Goal: Task Accomplishment & Management: Manage account settings

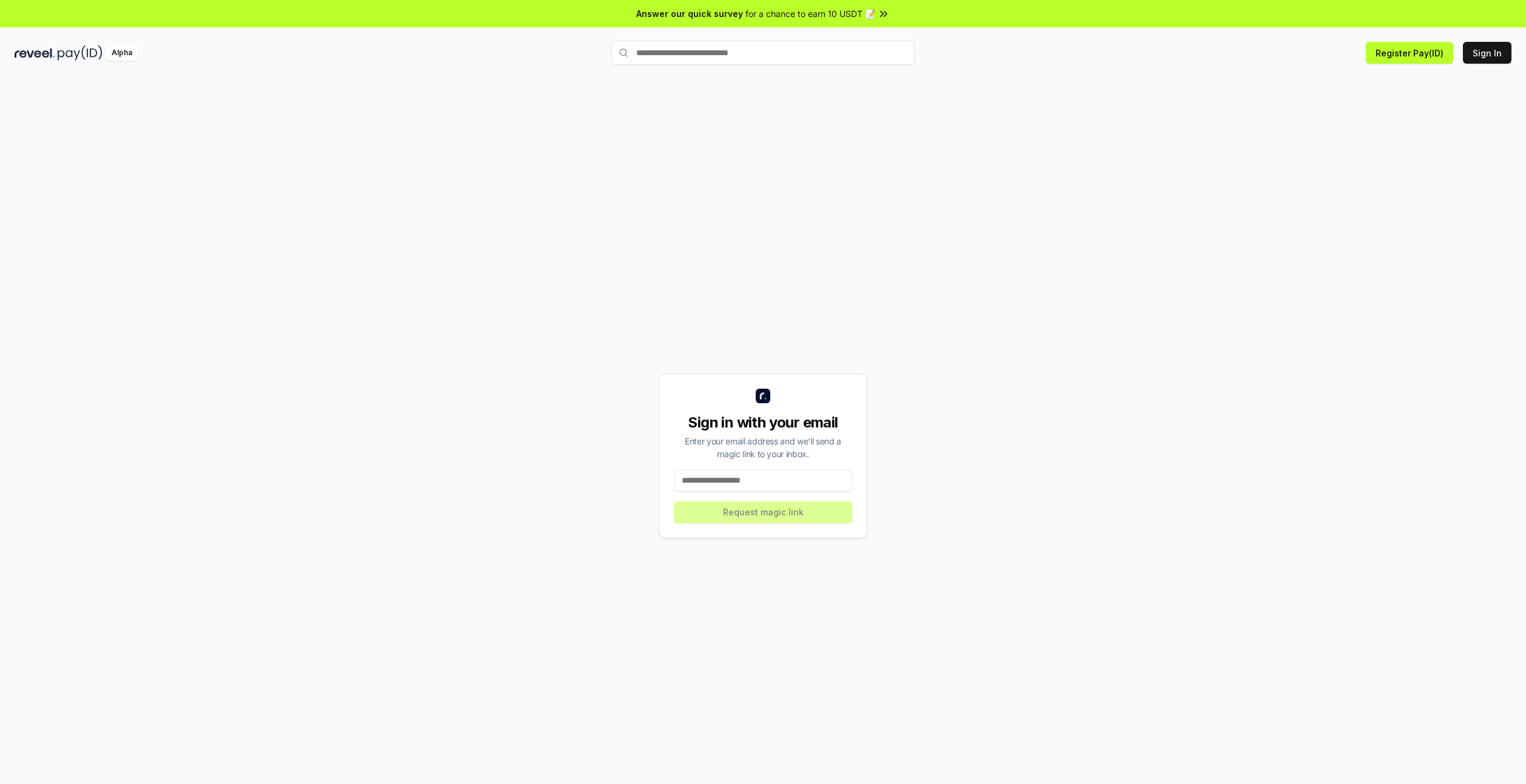
click at [740, 480] on input at bounding box center [763, 481] width 178 height 22
type input "**********"
click at [767, 522] on button "Request magic link" at bounding box center [763, 513] width 178 height 22
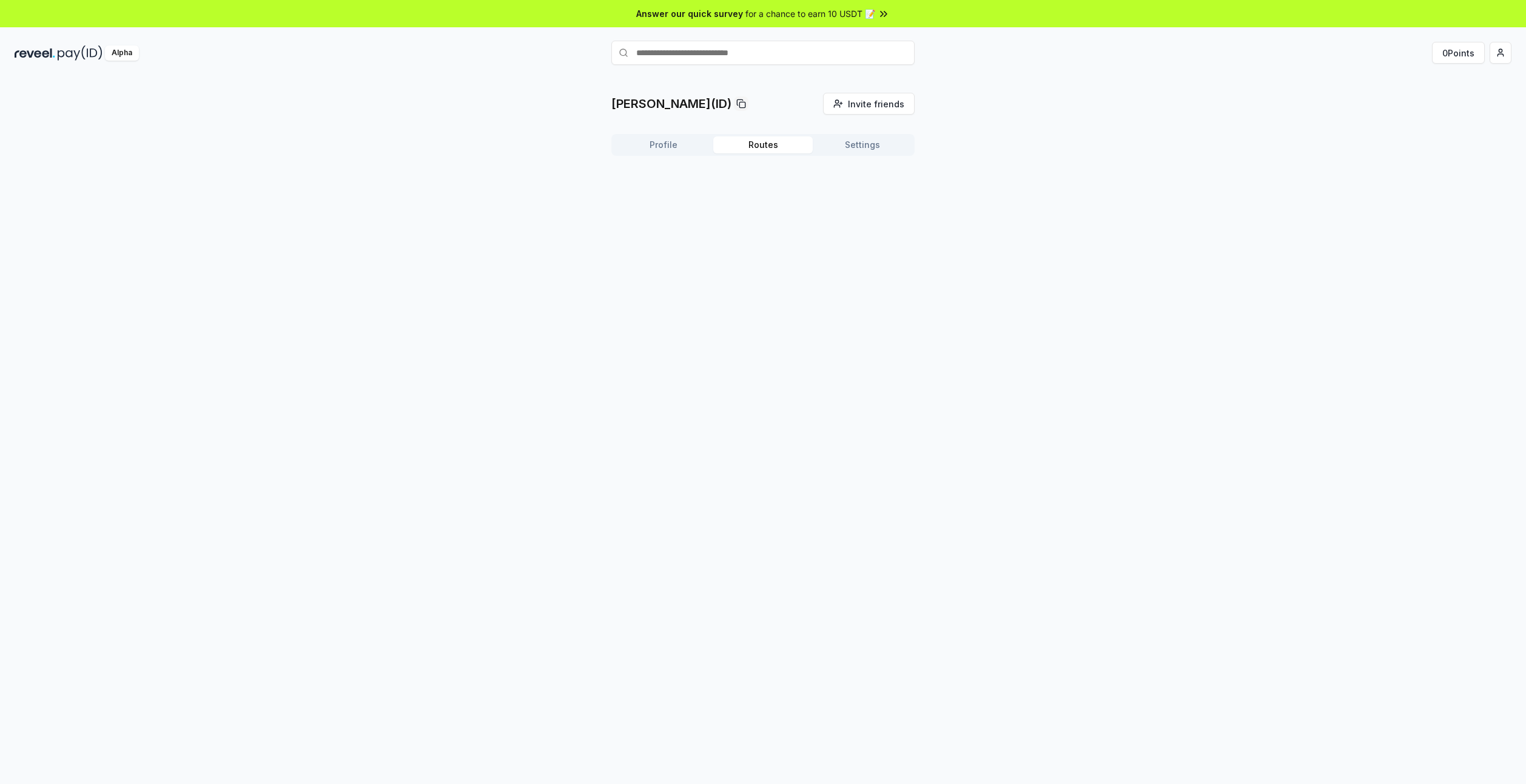
click at [754, 143] on button "Routes" at bounding box center [762, 145] width 99 height 17
click at [874, 140] on button "Settings" at bounding box center [862, 145] width 99 height 17
click at [656, 145] on button "Profile" at bounding box center [663, 145] width 99 height 17
click at [769, 293] on div at bounding box center [763, 282] width 29 height 29
click at [881, 191] on button "Get Paid" at bounding box center [876, 193] width 56 height 22
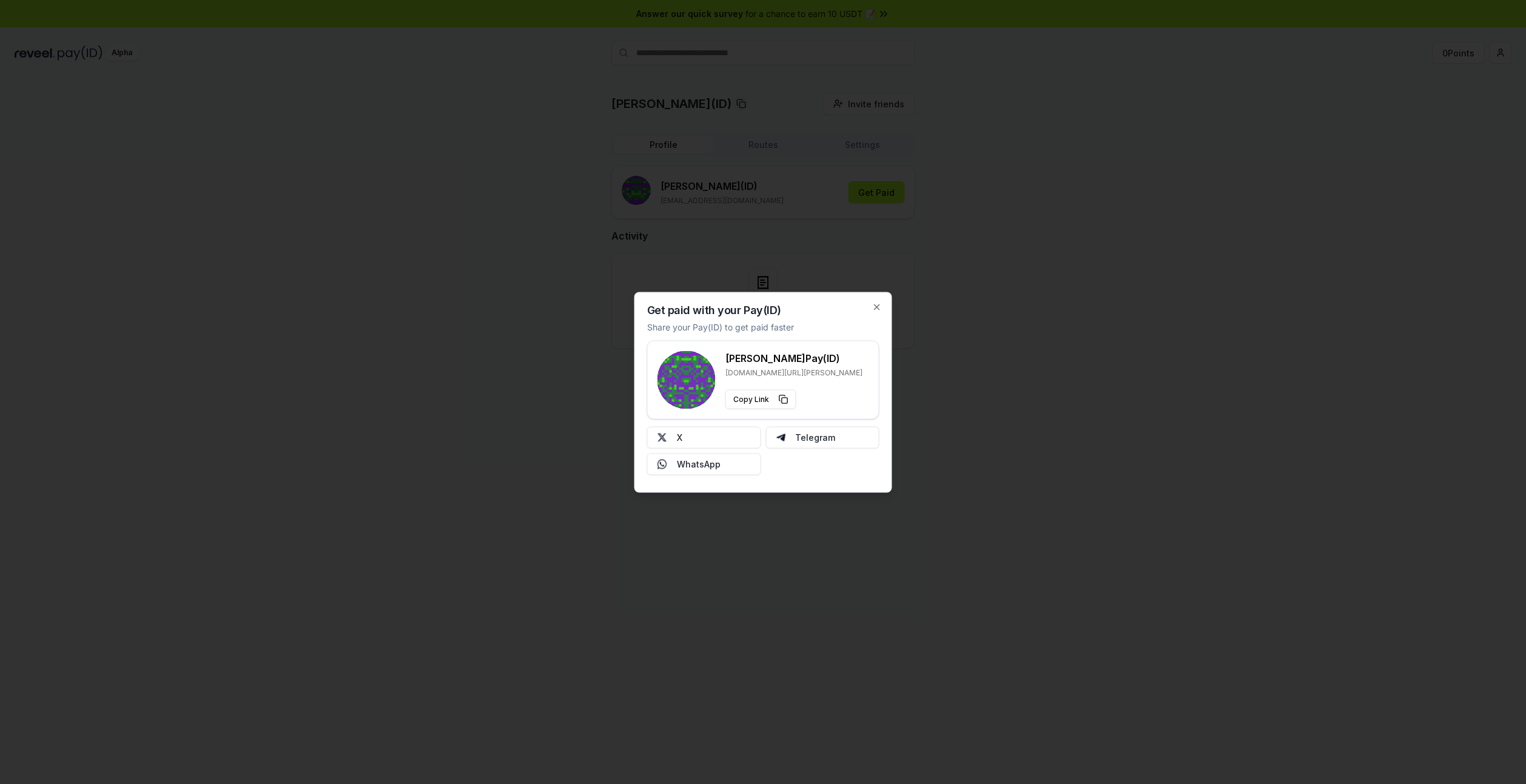
click at [986, 307] on div at bounding box center [763, 392] width 1526 height 784
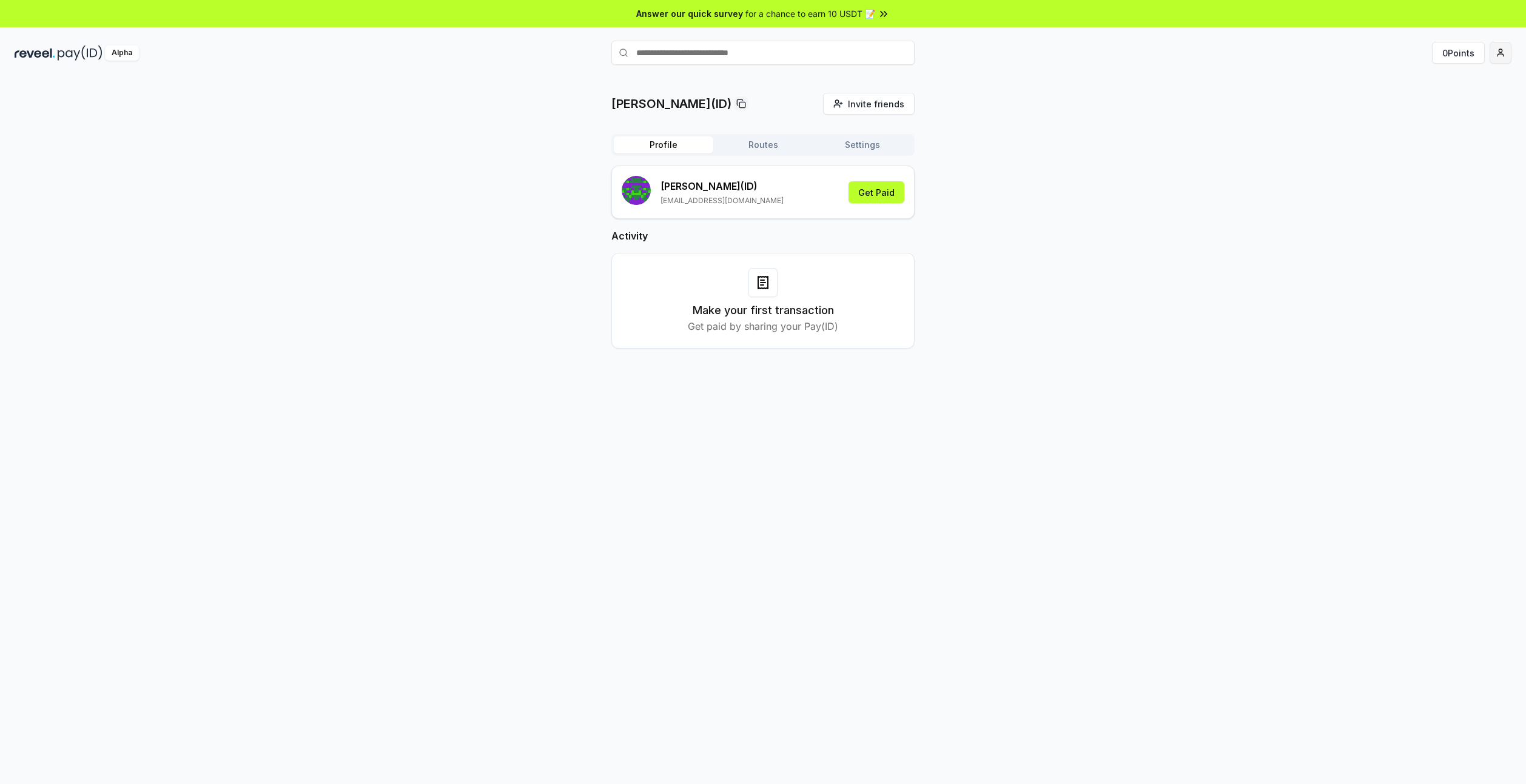
click at [1501, 56] on html "Answer our quick survey for a chance to earn 10 USDT 📝 Alpha 0 Points roseanne(…" at bounding box center [763, 392] width 1526 height 784
click at [1433, 109] on div "View Profile" at bounding box center [1443, 104] width 134 height 20
click at [1503, 55] on html "Answer our quick survey for a chance to earn 10 USDT 📝 Alpha Register Pay(ID) I…" at bounding box center [763, 392] width 1526 height 784
click at [1427, 125] on div "Connect Wallet" at bounding box center [1443, 124] width 134 height 20
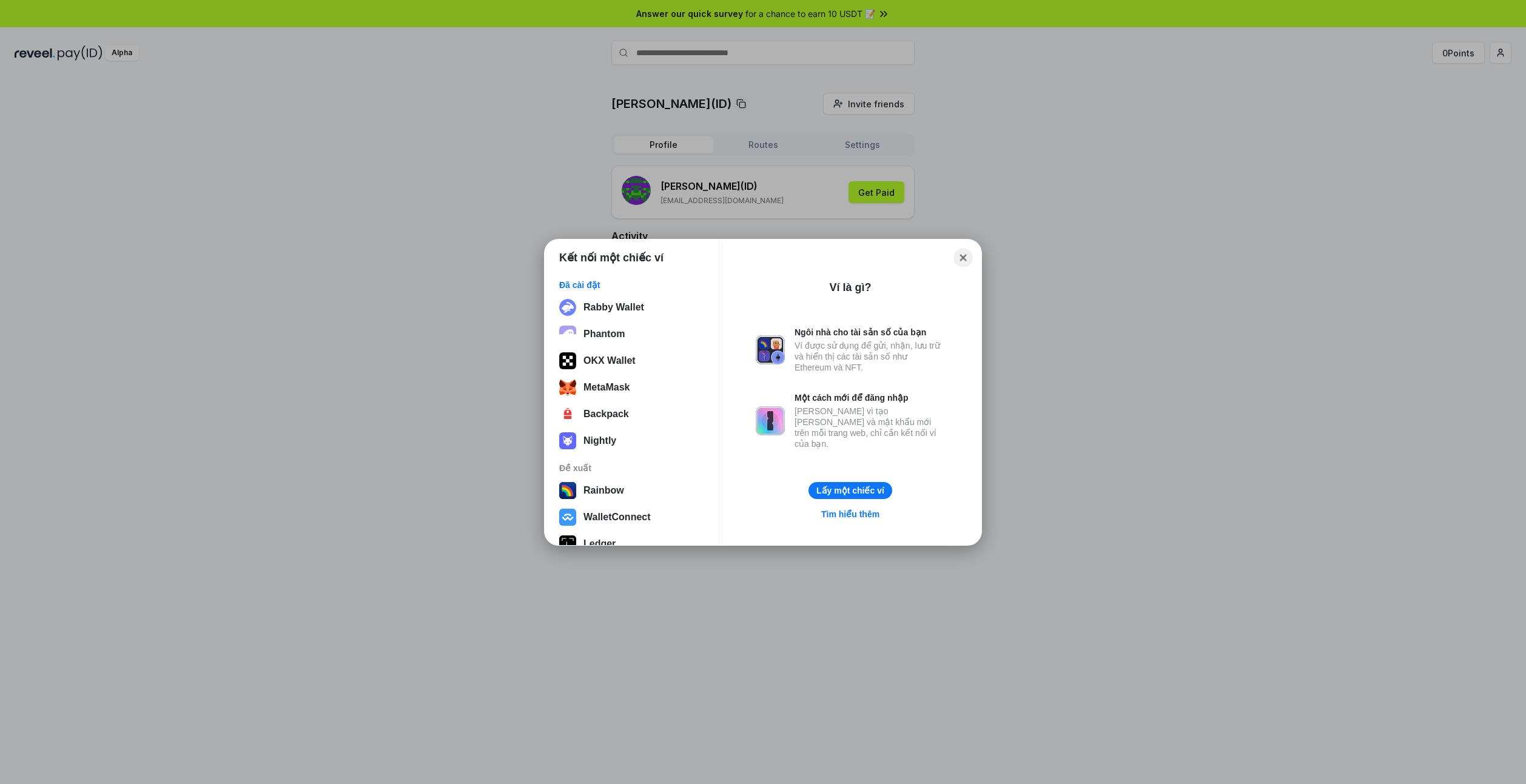
click at [961, 254] on button "Close" at bounding box center [963, 257] width 19 height 19
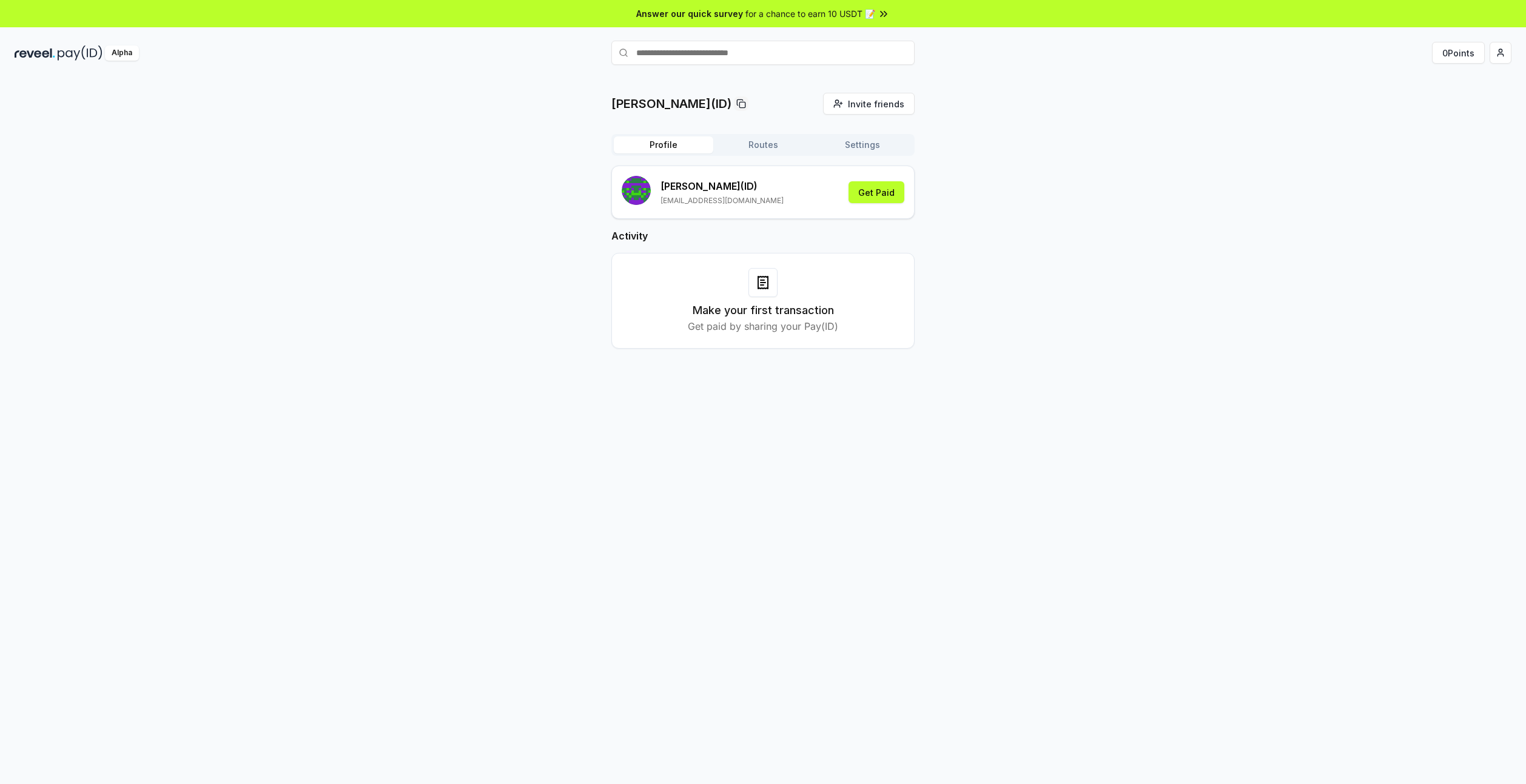
click at [772, 145] on button "Routes" at bounding box center [762, 145] width 99 height 17
click at [856, 147] on button "Settings" at bounding box center [862, 145] width 99 height 17
click at [661, 149] on button "Profile" at bounding box center [663, 145] width 99 height 17
click at [697, 58] on input "text" at bounding box center [763, 52] width 303 height 24
type input "******"
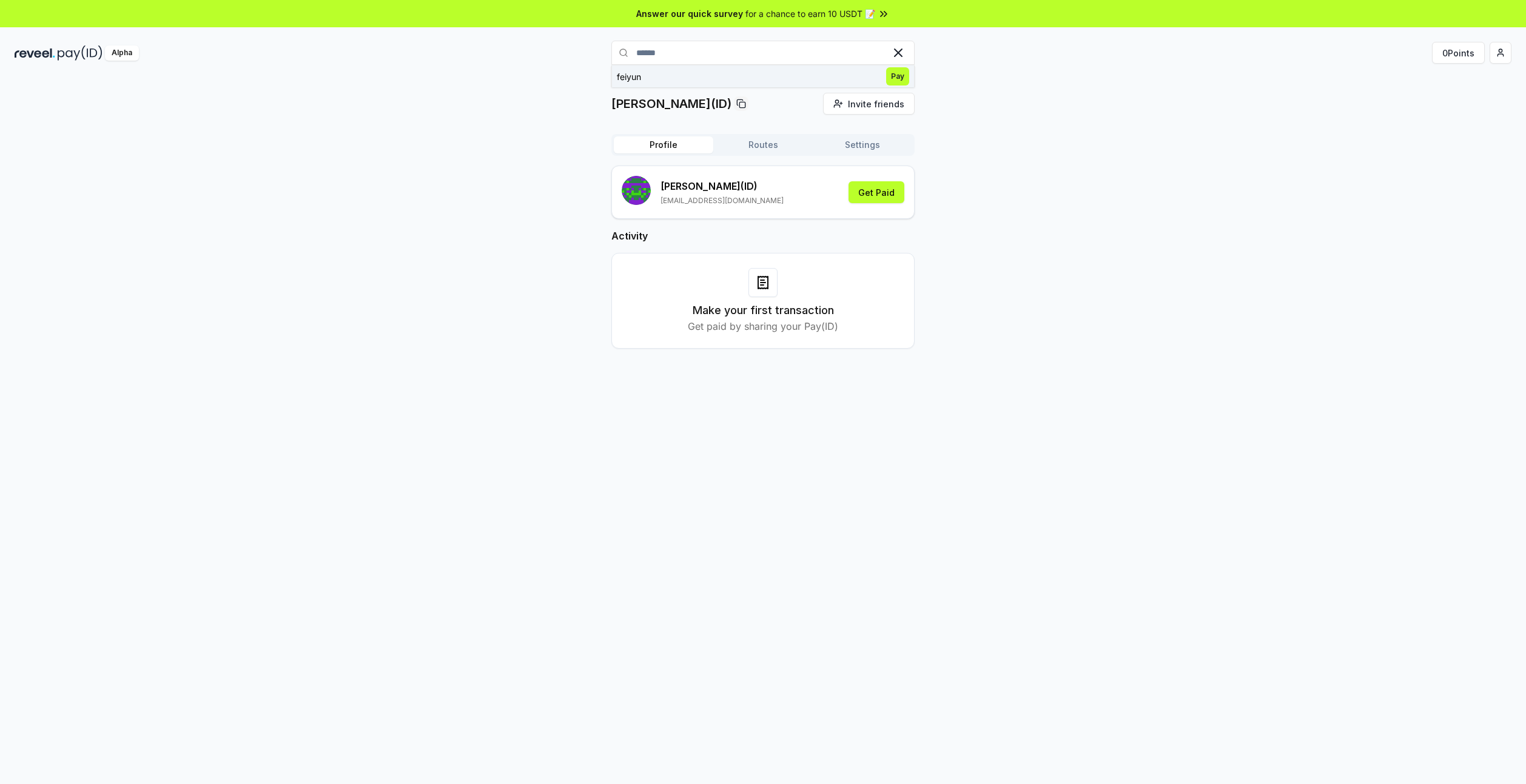
click at [893, 76] on span "Pay" at bounding box center [898, 76] width 23 height 19
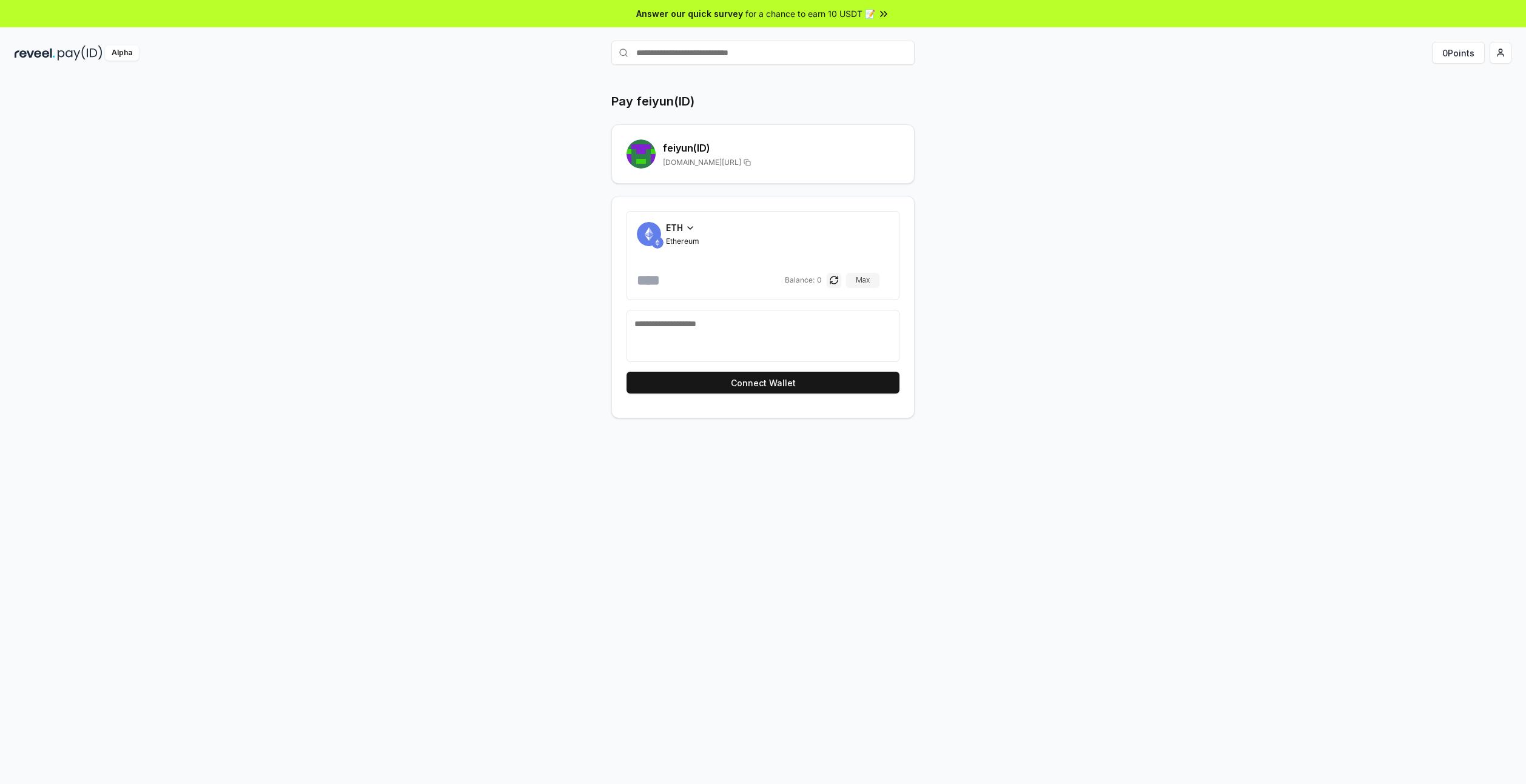
click at [679, 226] on span "ETH" at bounding box center [674, 228] width 17 height 13
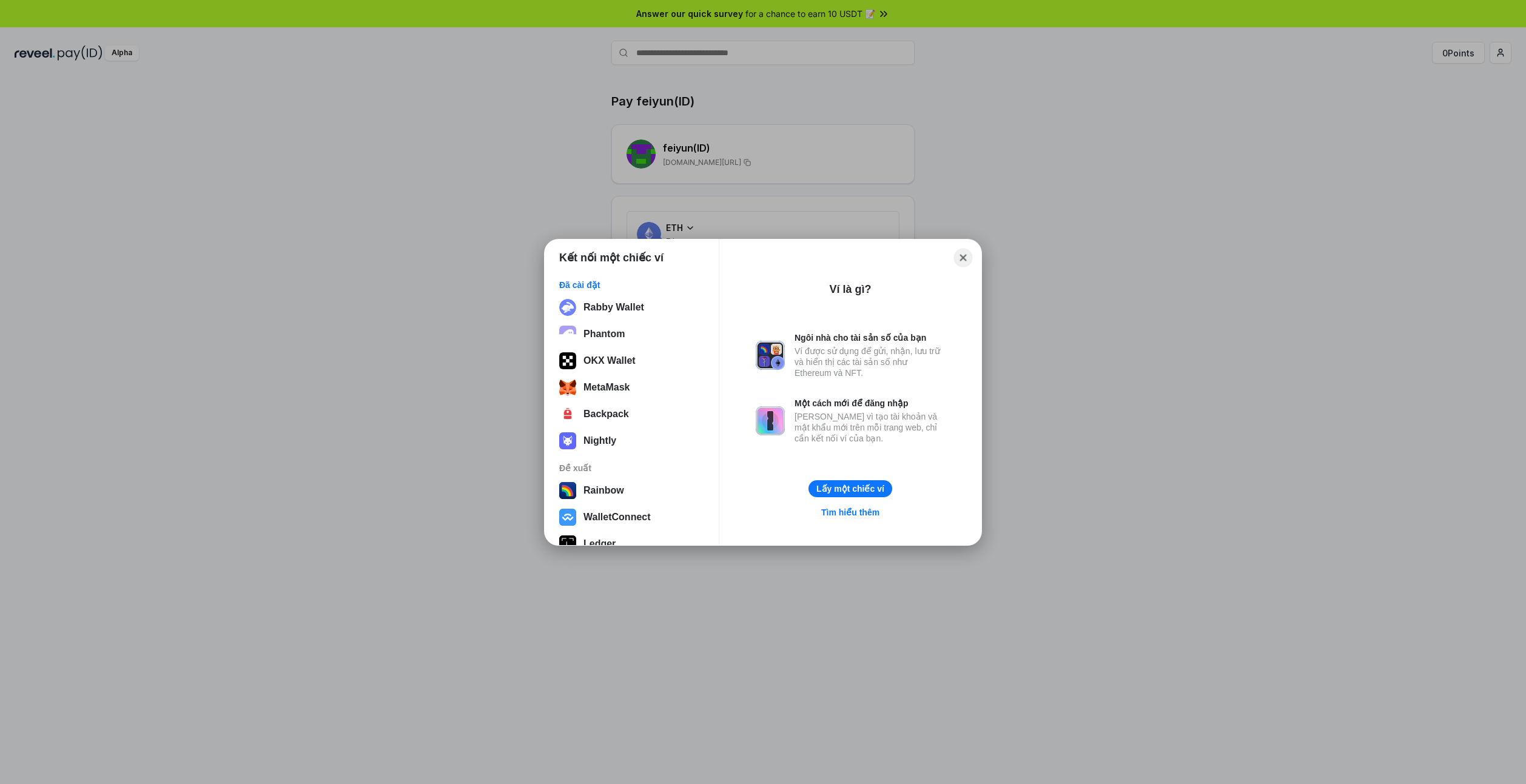
click at [962, 255] on button "Close" at bounding box center [963, 257] width 19 height 19
